Goal: Task Accomplishment & Management: Manage account settings

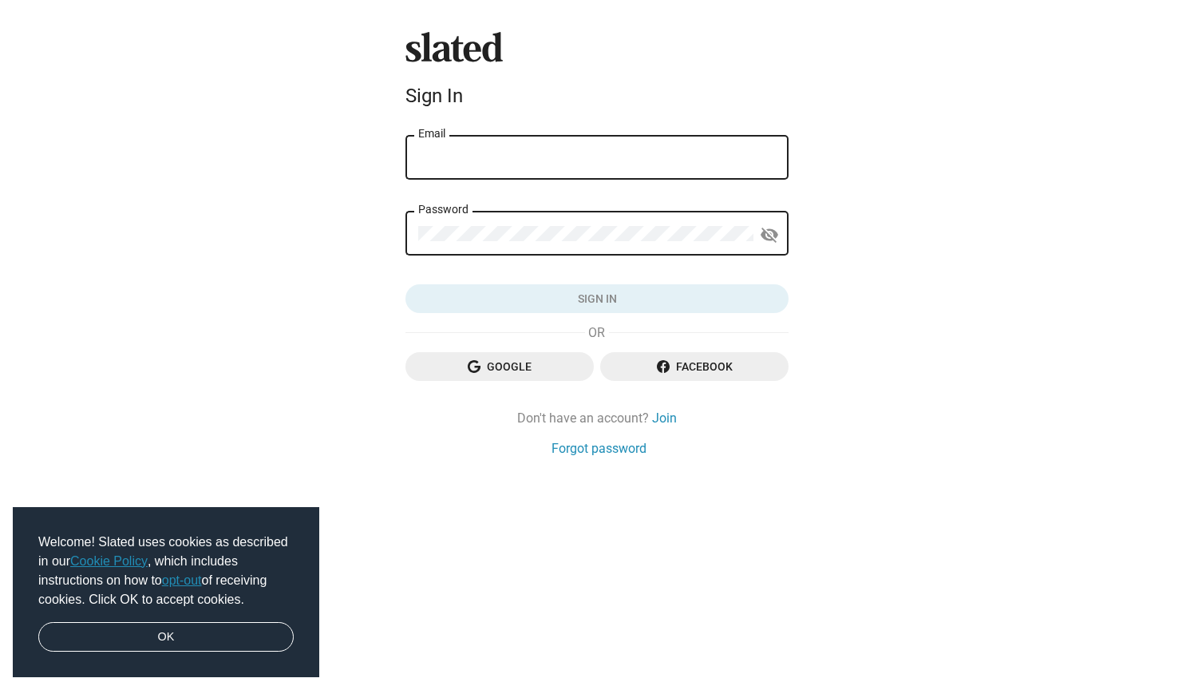
type input "ctalmon@gmail.com"
click at [597, 299] on button "Sign in" at bounding box center [597, 298] width 383 height 29
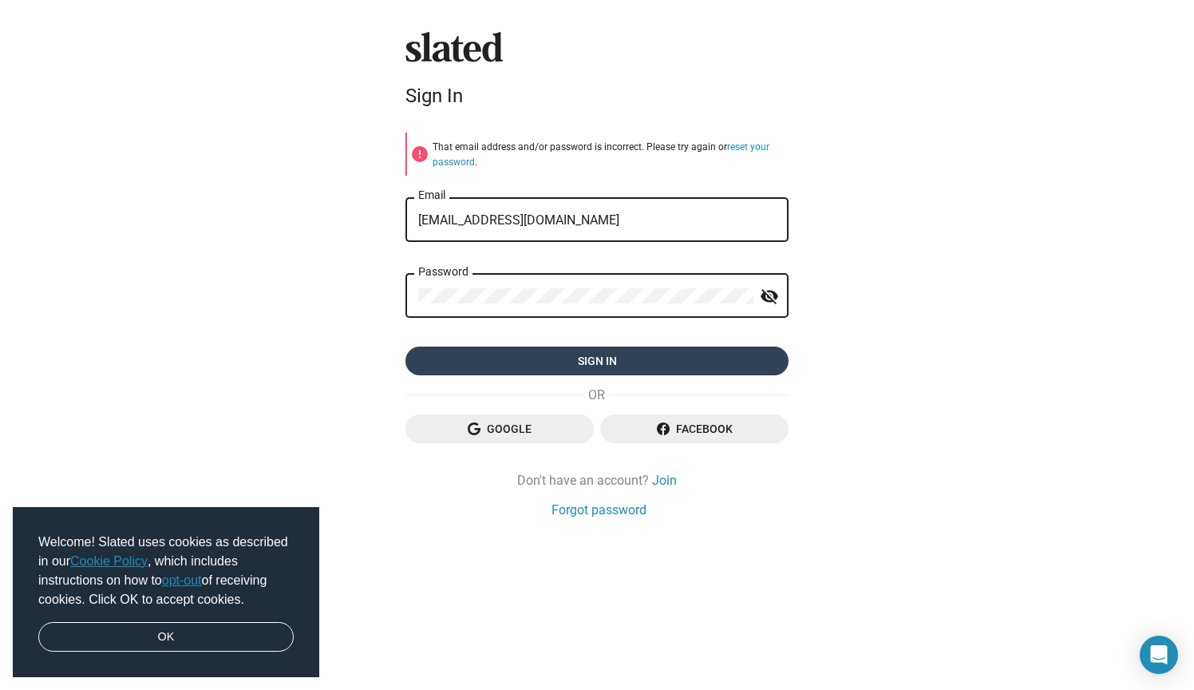
click at [611, 357] on span "Sign in" at bounding box center [597, 360] width 358 height 29
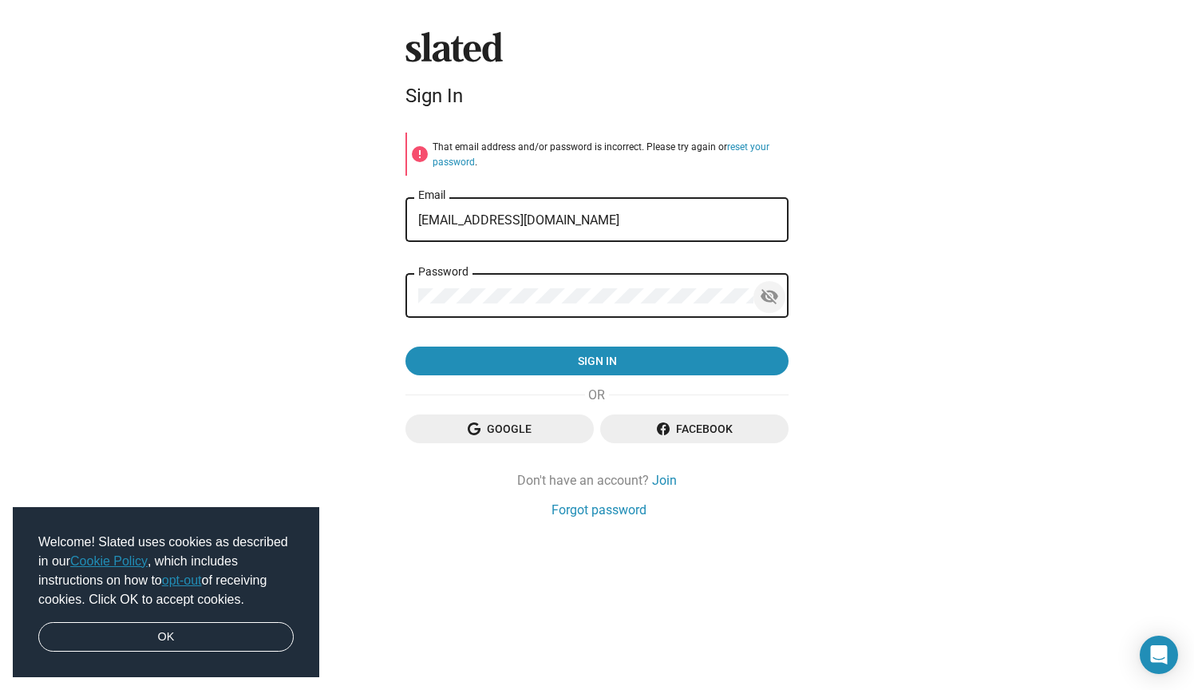
click at [773, 295] on mat-icon "visibility_off" at bounding box center [769, 296] width 19 height 25
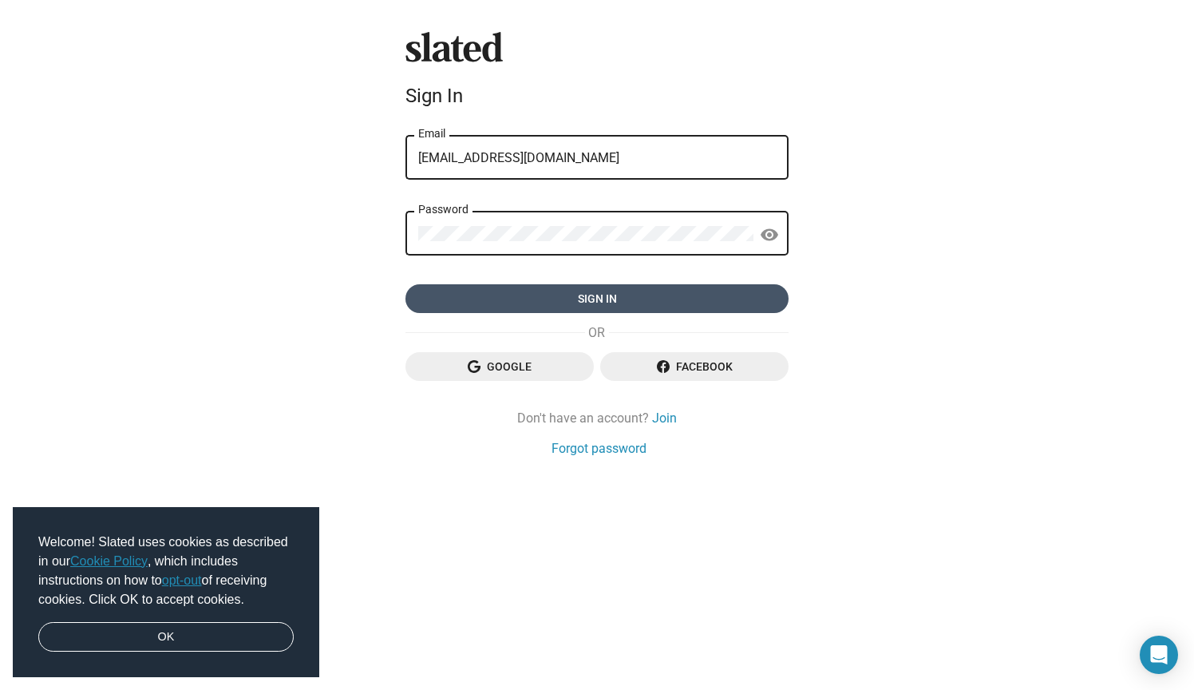
click at [580, 304] on span "Sign in" at bounding box center [597, 298] width 358 height 29
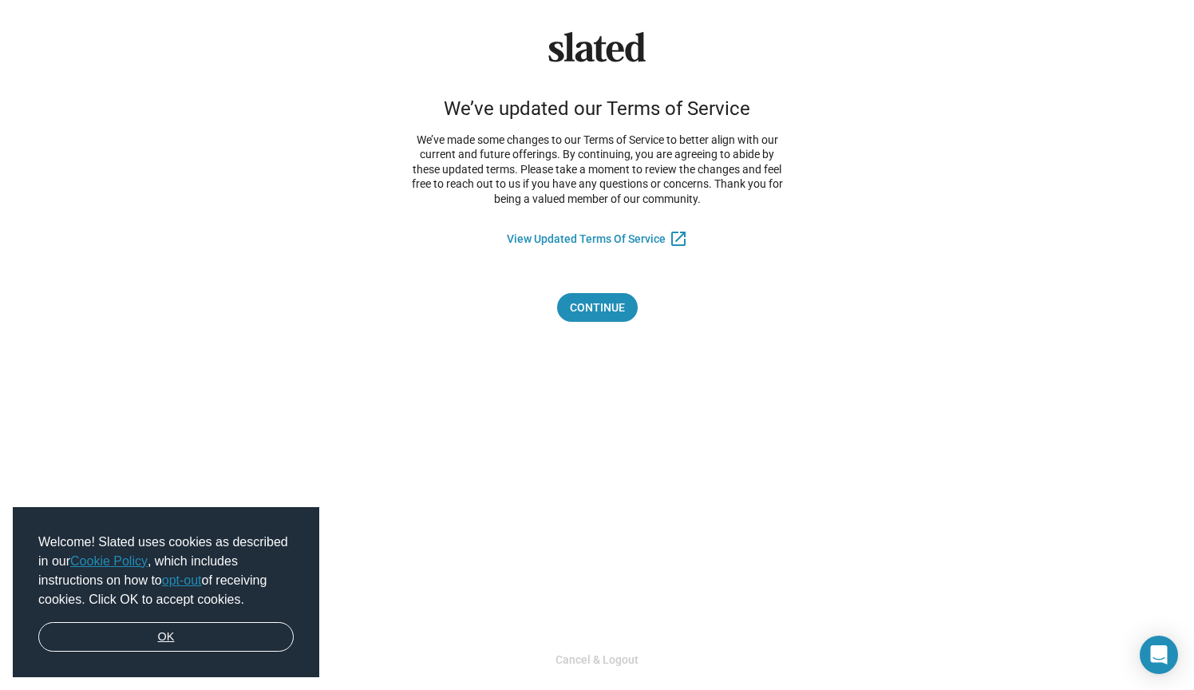
click at [238, 627] on link "OK" at bounding box center [165, 637] width 255 height 30
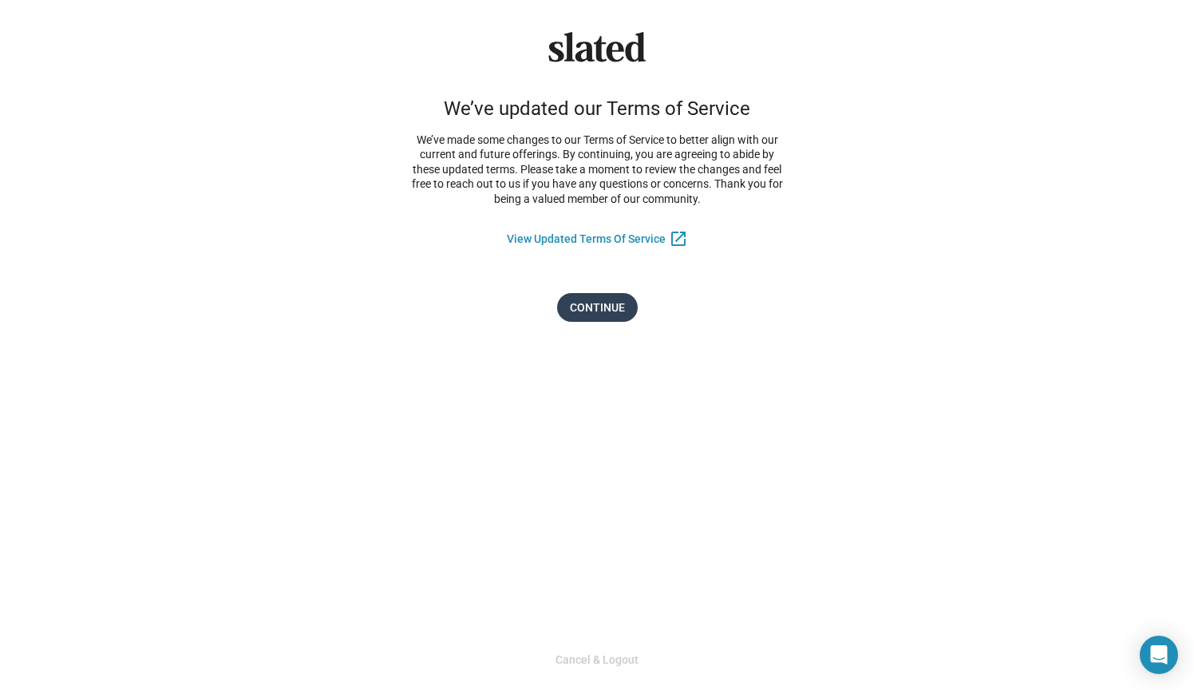
click at [599, 307] on span "Continue" at bounding box center [597, 307] width 55 height 29
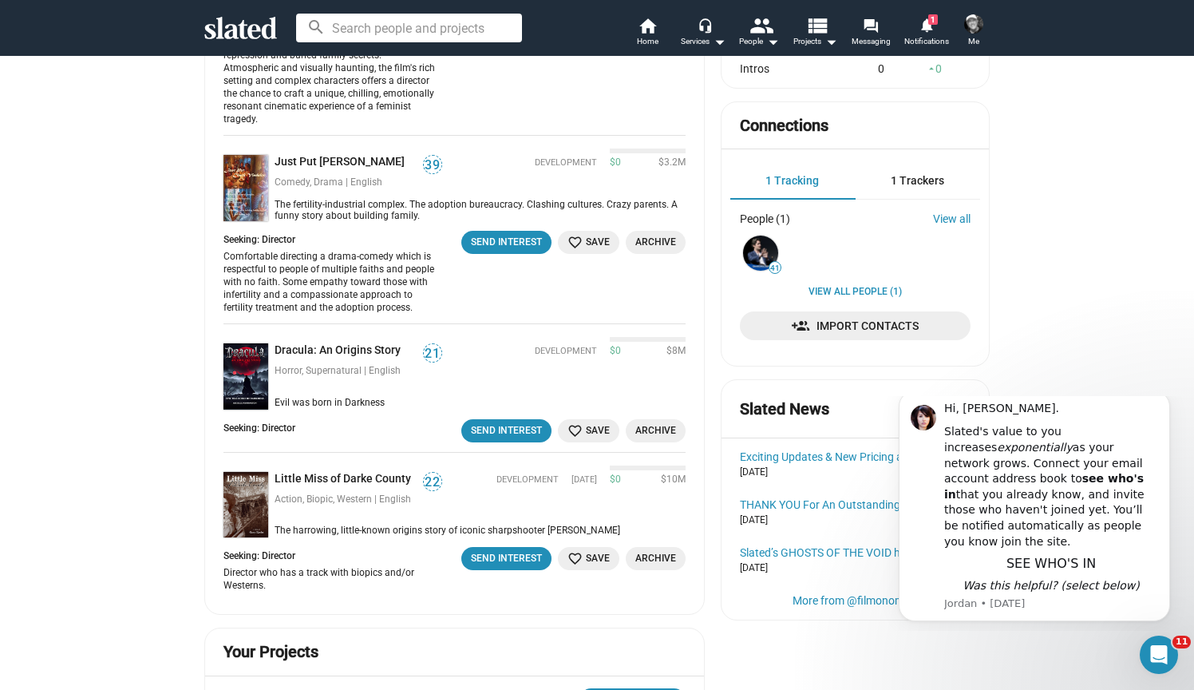
scroll to position [428, 0]
